Goal: Navigation & Orientation: Find specific page/section

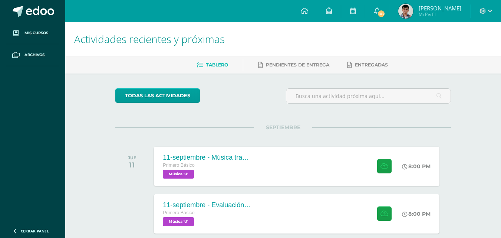
click at [391, 145] on div "JUE 11 11-septiembre - Música tradicional de [GEOGRAPHIC_DATA] Primero Básico M…" at bounding box center [282, 166] width 335 height 42
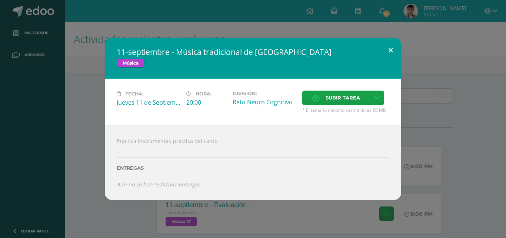
click at [391, 52] on button at bounding box center [390, 50] width 21 height 25
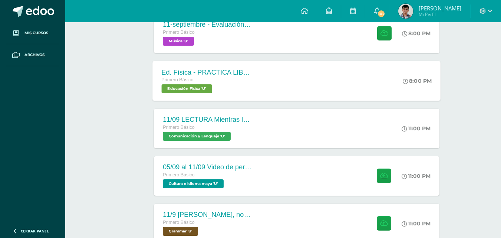
scroll to position [181, 0]
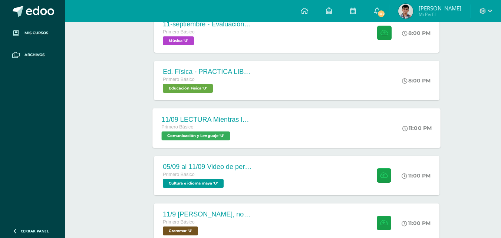
click at [258, 130] on div "11/09 LECTURA Mientras leemos El laboratorio secreto págs. 16-17 Primero Básico…" at bounding box center [207, 128] width 108 height 40
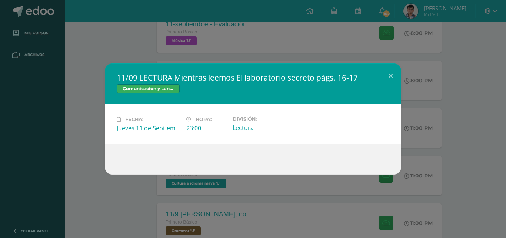
click at [395, 92] on div "11/09 LECTURA Mientras leemos El laboratorio secreto págs. 16-17 Comunicación y…" at bounding box center [253, 83] width 297 height 41
click at [393, 83] on button at bounding box center [390, 75] width 21 height 25
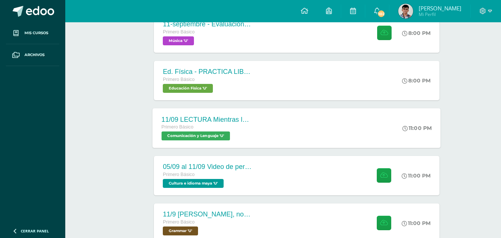
click at [260, 139] on div "11/09 LECTURA Mientras leemos El laboratorio secreto págs. 16-17 Primero Básico…" at bounding box center [207, 128] width 108 height 40
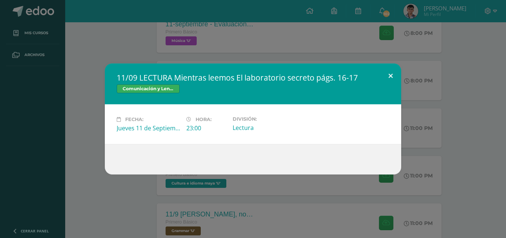
click at [381, 73] on button at bounding box center [390, 75] width 21 height 25
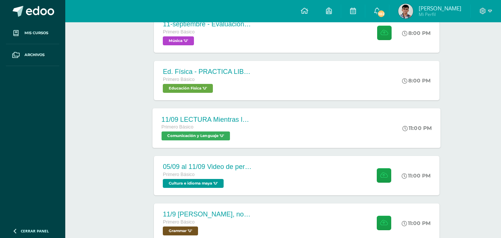
click at [283, 133] on div "11/09 LECTURA Mientras leemos El laboratorio secreto págs. 16-17 Primero Básico…" at bounding box center [297, 128] width 288 height 40
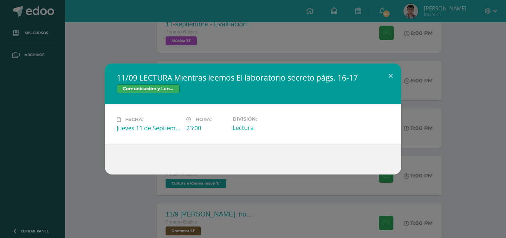
click at [329, 34] on div "11/09 LECTURA Mientras leemos El laboratorio secreto págs. 16-17 Comunicación y…" at bounding box center [253, 119] width 506 height 238
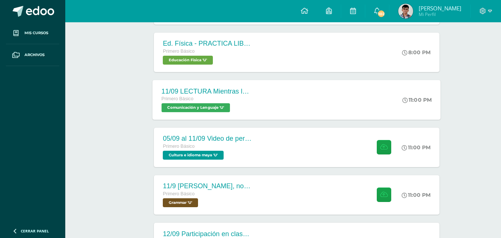
scroll to position [209, 0]
click at [274, 100] on div "11/09 LECTURA Mientras leemos El laboratorio secreto págs. 16-17 Primero Básico…" at bounding box center [297, 99] width 288 height 40
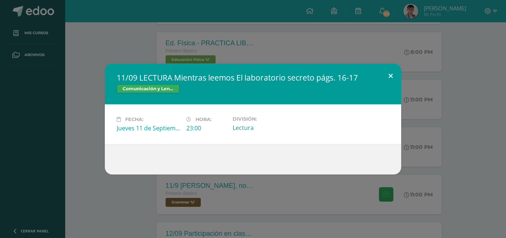
click at [392, 73] on button at bounding box center [390, 75] width 21 height 25
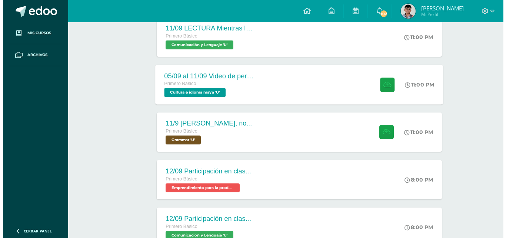
scroll to position [273, 0]
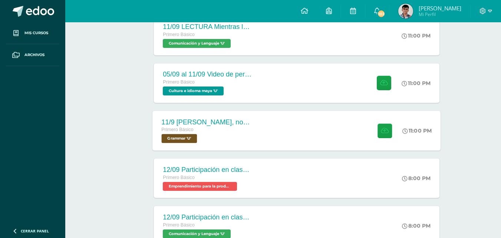
click at [267, 149] on div "11/9 [PERSON_NAME], notetaking and commands review , escape room note in the no…" at bounding box center [297, 130] width 288 height 40
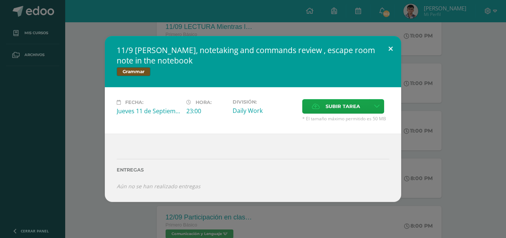
click at [398, 47] on button at bounding box center [390, 48] width 21 height 25
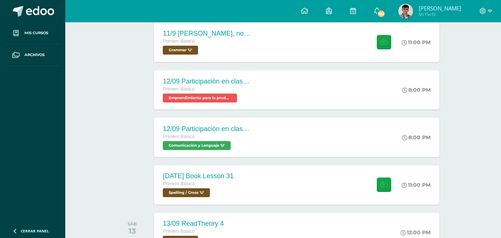
scroll to position [411, 0]
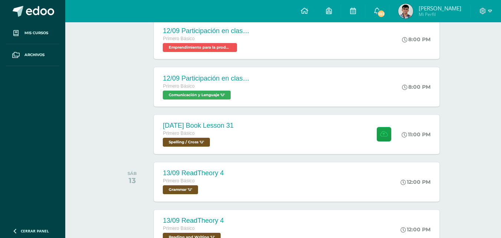
click at [254, 129] on div "[DATE] Book Lesson 31 Primero Básico Spelling / Cross 'U' 11:00 PM [DATE] Book …" at bounding box center [296, 134] width 285 height 39
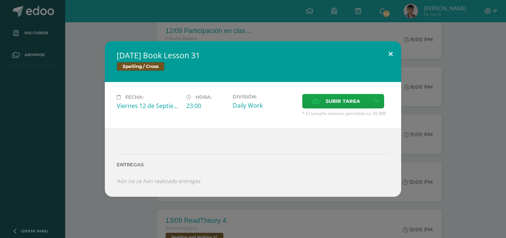
click at [395, 58] on button at bounding box center [390, 53] width 21 height 25
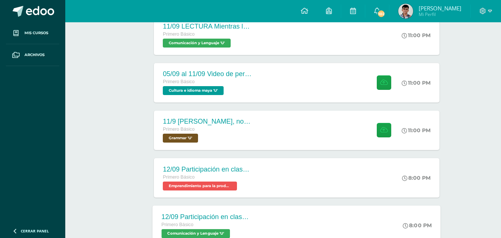
scroll to position [273, 0]
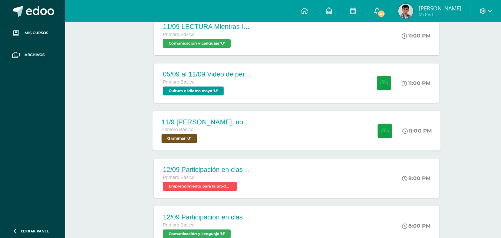
click at [261, 129] on div "11/9 [PERSON_NAME], notetaking and commands review , escape room note in the no…" at bounding box center [297, 130] width 288 height 40
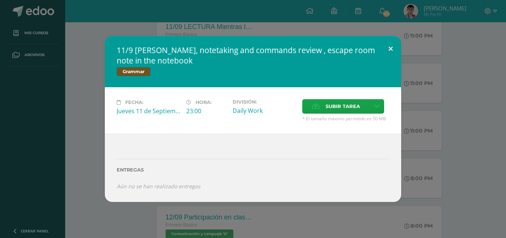
click at [386, 52] on button at bounding box center [390, 48] width 21 height 25
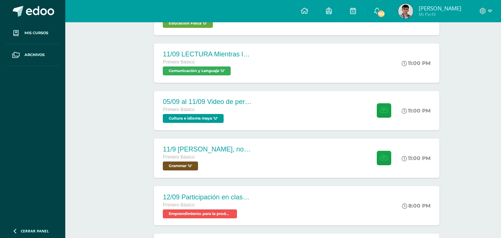
scroll to position [244, 0]
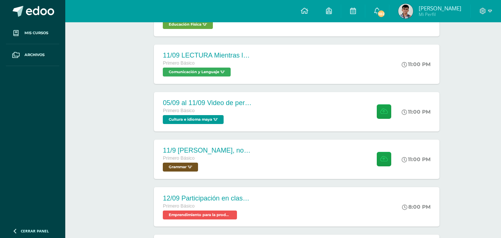
click at [245, 126] on div "05/09 al 11/09 Video de personaje destacado de [GEOGRAPHIC_DATA]. Primero Básic…" at bounding box center [207, 111] width 107 height 39
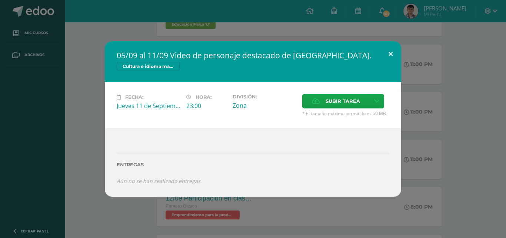
click at [392, 62] on button at bounding box center [390, 53] width 21 height 25
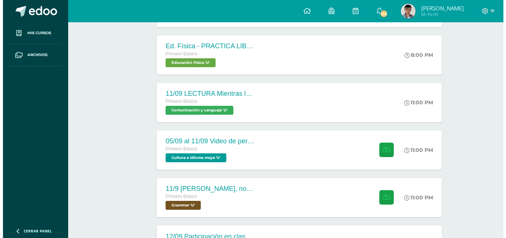
scroll to position [201, 0]
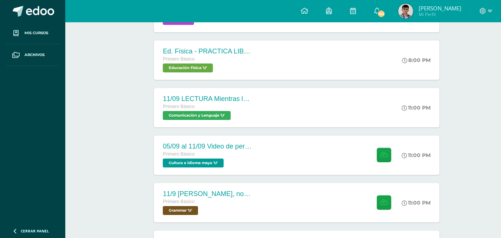
drag, startPoint x: 280, startPoint y: 109, endPoint x: 224, endPoint y: 129, distance: 59.8
click at [254, 90] on div "11/09 LECTURA Mientras leemos El laboratorio secreto págs. 16-17 Primero Básico…" at bounding box center [207, 107] width 108 height 40
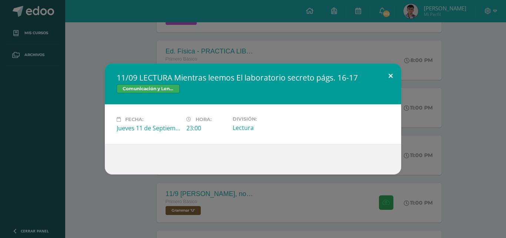
click at [384, 77] on button at bounding box center [390, 75] width 21 height 25
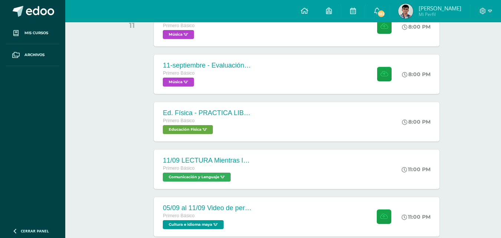
scroll to position [139, 0]
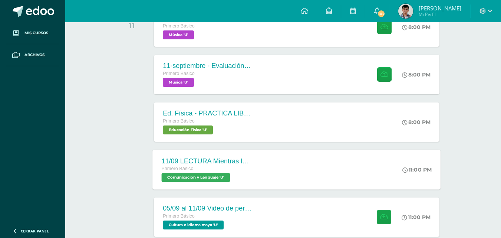
click at [277, 159] on div "11/09 LECTURA Mientras leemos El laboratorio secreto págs. 16-17 Primero Básico…" at bounding box center [297, 169] width 288 height 40
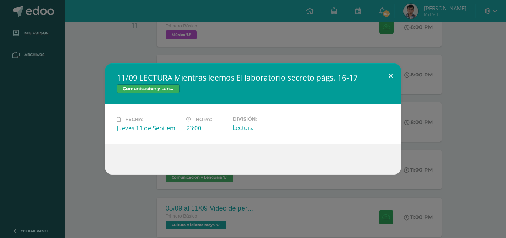
click at [385, 80] on button at bounding box center [390, 75] width 21 height 25
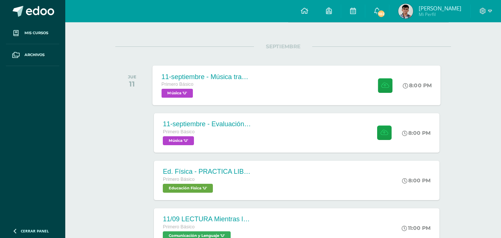
scroll to position [81, 0]
